Goal: Navigation & Orientation: Find specific page/section

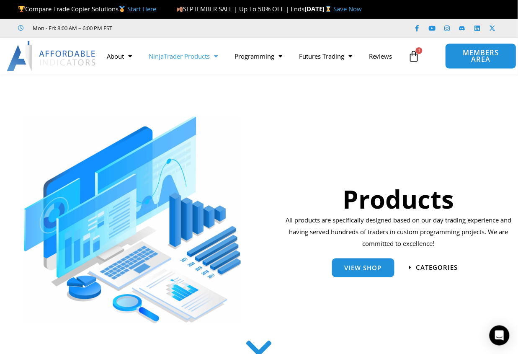
click at [481, 63] on span "MEMBERS AREA" at bounding box center [481, 56] width 52 height 14
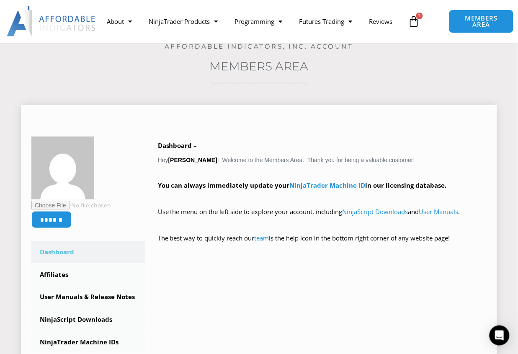
scroll to position [140, 0]
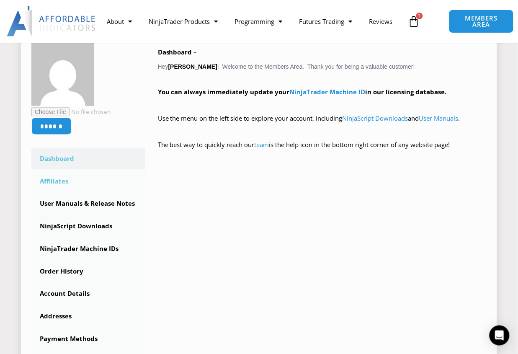
click at [65, 183] on link "Affiliates" at bounding box center [88, 182] width 114 height 22
